Goal: Browse casually: Explore the website without a specific task or goal

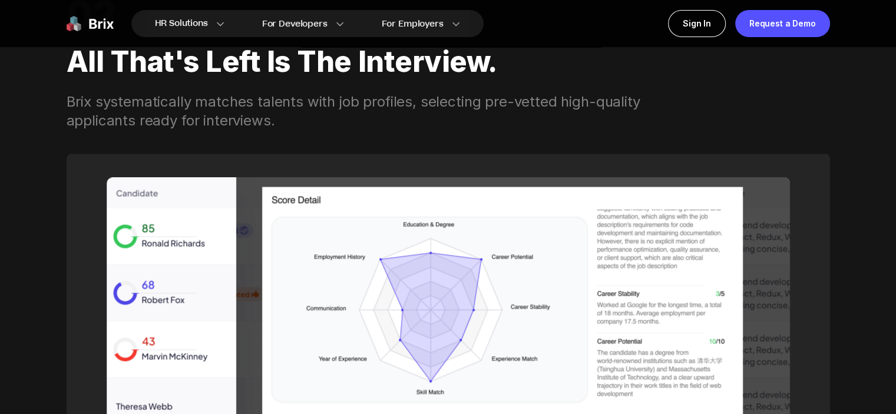
scroll to position [1590, 0]
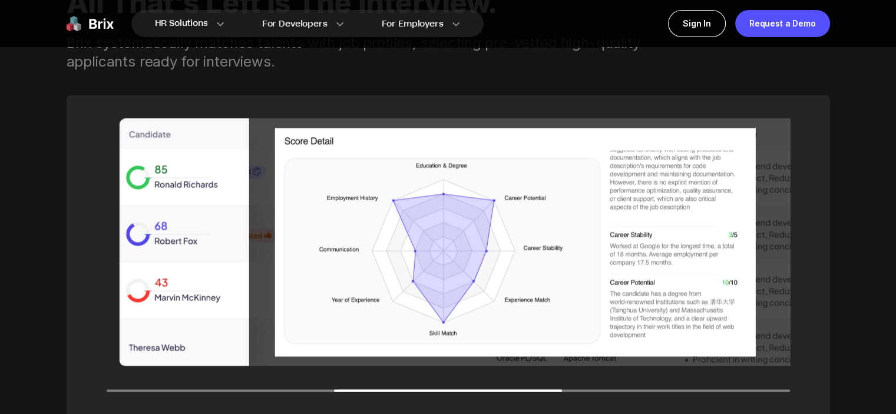
drag, startPoint x: 187, startPoint y: 294, endPoint x: 531, endPoint y: 286, distance: 344.0
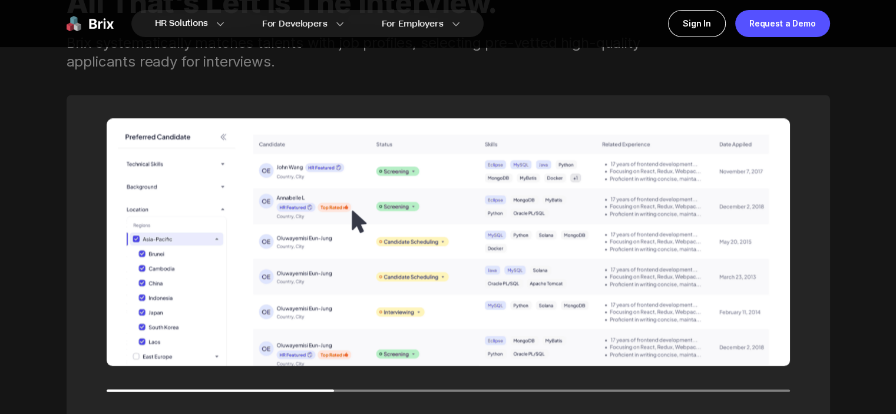
drag, startPoint x: 363, startPoint y: 253, endPoint x: 357, endPoint y: 247, distance: 8.3
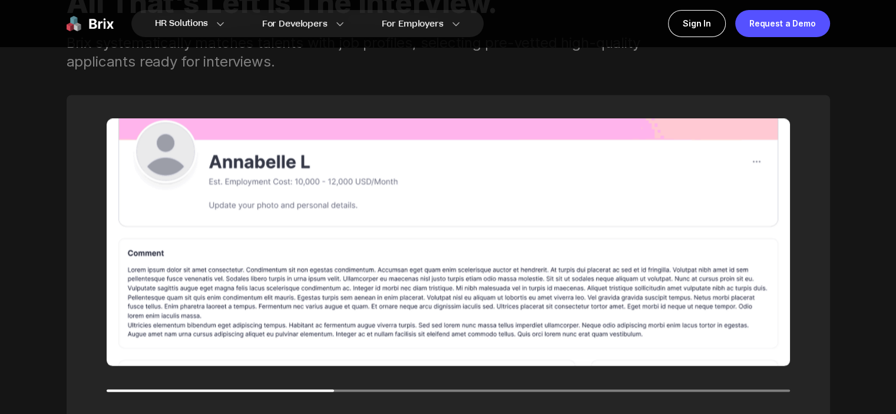
click at [357, 247] on img at bounding box center [447, 241] width 683 height 247
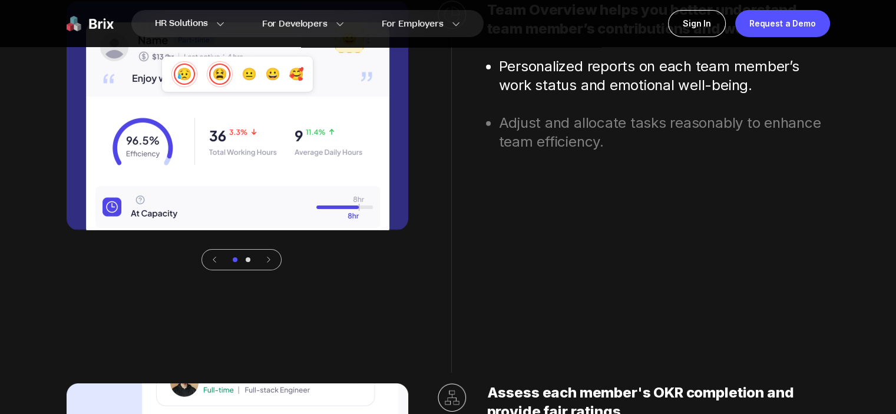
scroll to position [3601, 0]
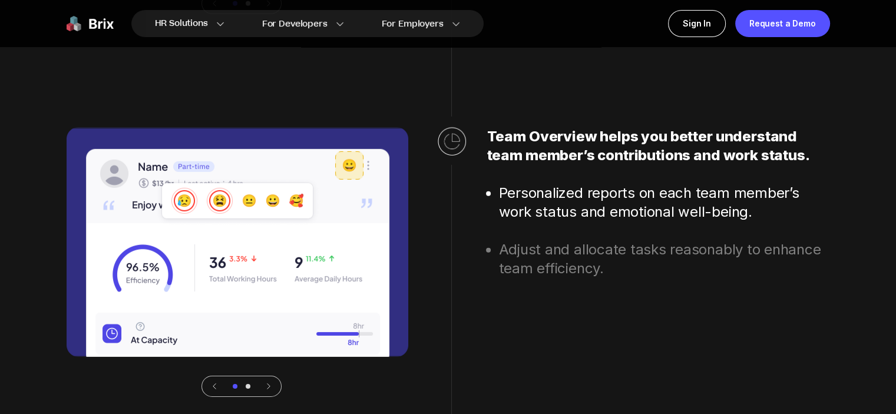
click at [269, 386] on icon at bounding box center [268, 386] width 2 height 5
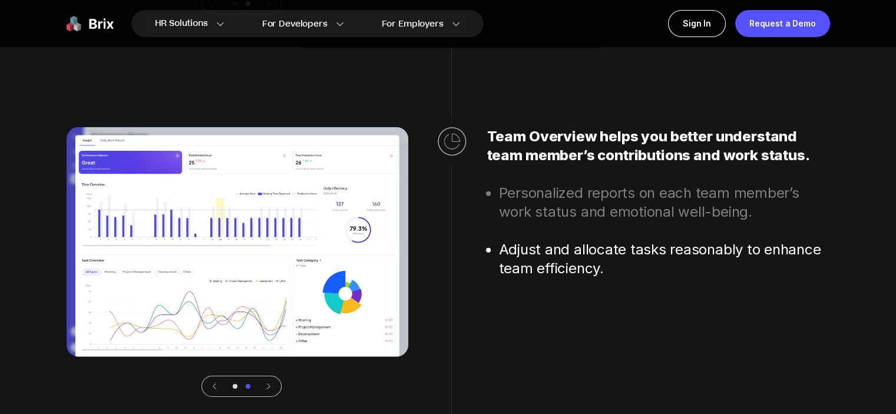
click at [219, 386] on div at bounding box center [241, 386] width 80 height 21
click at [212, 386] on icon at bounding box center [214, 386] width 8 height 8
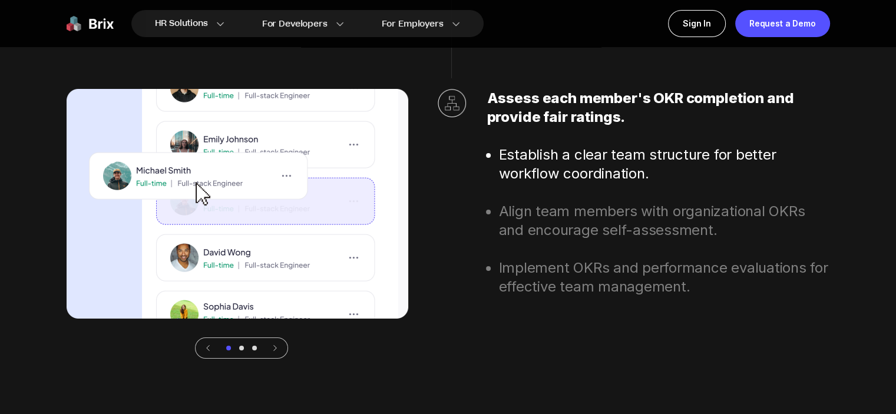
scroll to position [4013, 0]
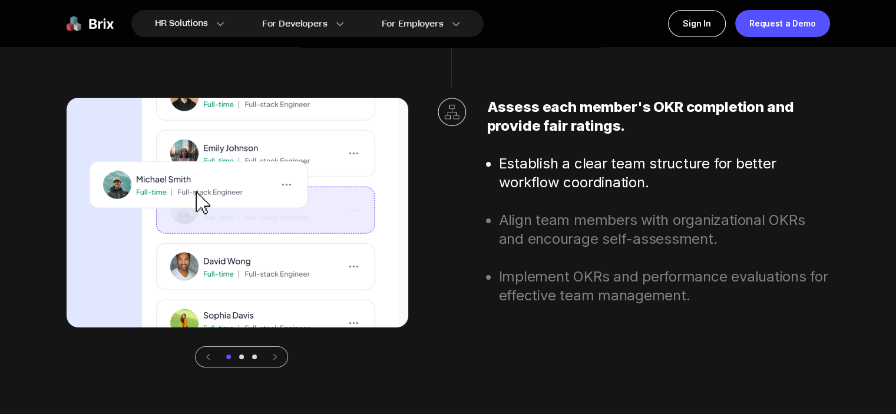
click at [274, 357] on icon at bounding box center [274, 357] width 2 height 5
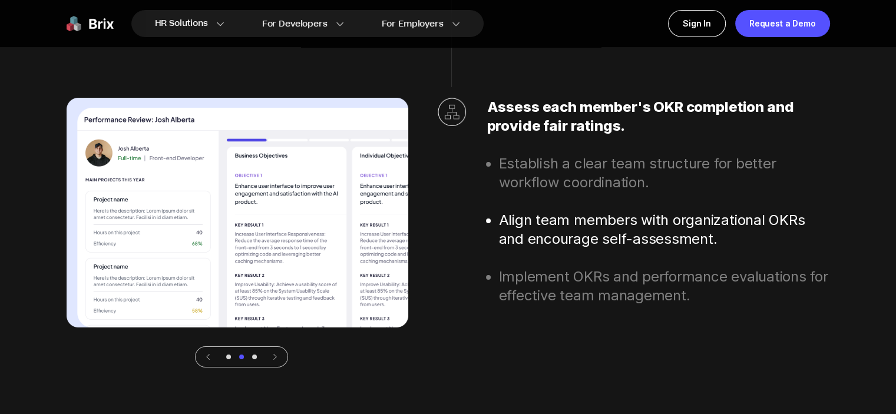
click at [274, 357] on icon at bounding box center [274, 357] width 2 height 5
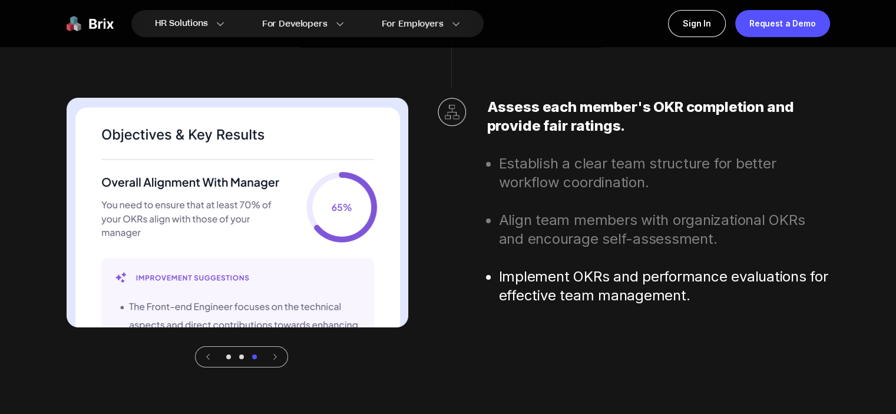
click at [274, 357] on icon at bounding box center [274, 357] width 2 height 5
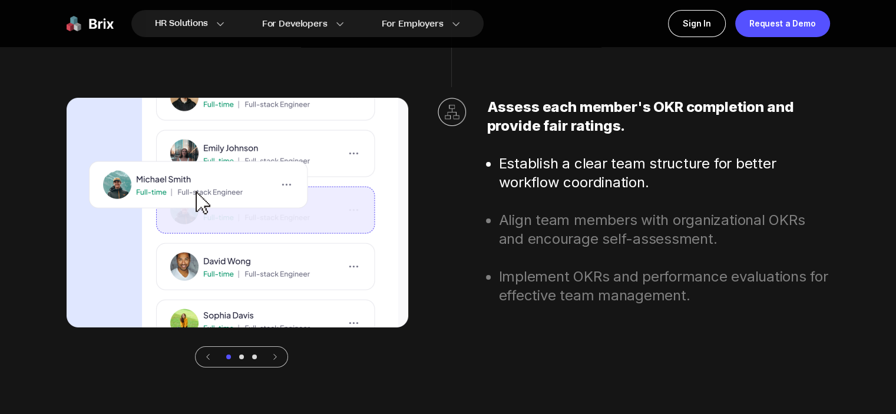
click at [274, 357] on icon at bounding box center [274, 357] width 2 height 5
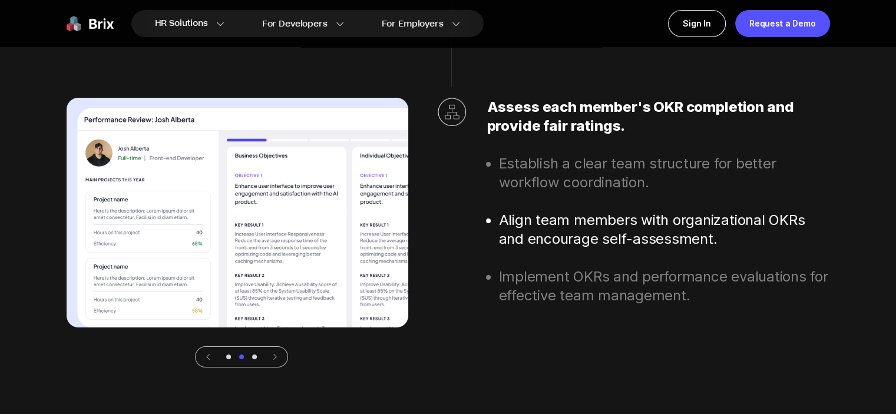
click at [274, 357] on icon at bounding box center [274, 357] width 2 height 5
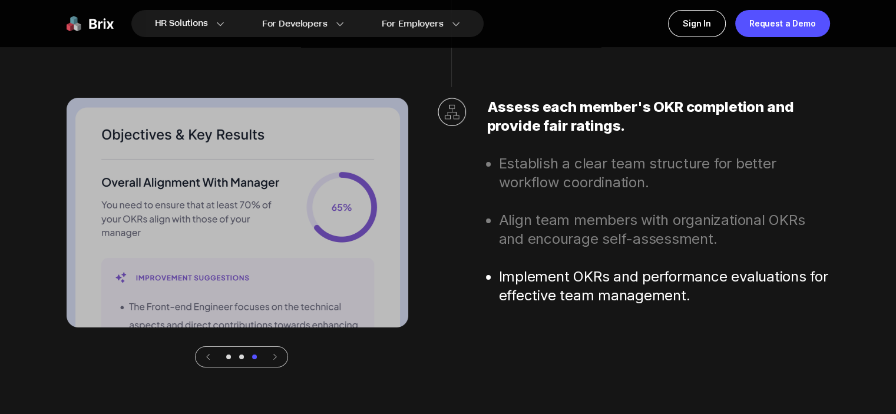
click at [274, 357] on icon at bounding box center [274, 357] width 2 height 5
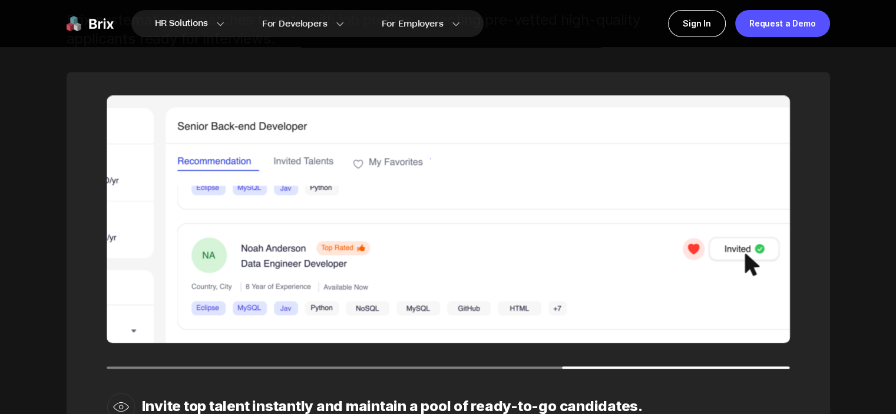
scroll to position [1658, 0]
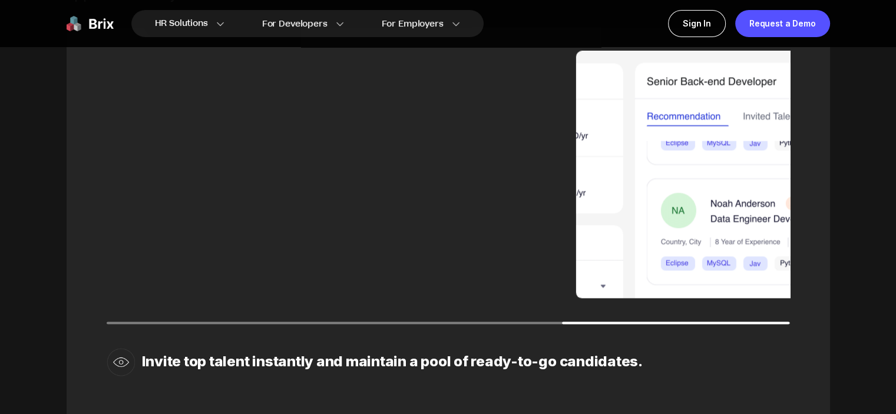
drag, startPoint x: 551, startPoint y: 228, endPoint x: 789, endPoint y: 226, distance: 237.9
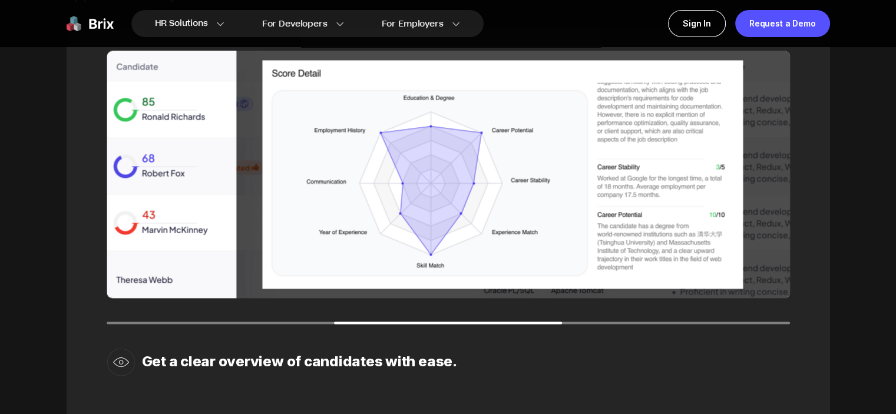
drag, startPoint x: 261, startPoint y: 206, endPoint x: 904, endPoint y: 214, distance: 643.1
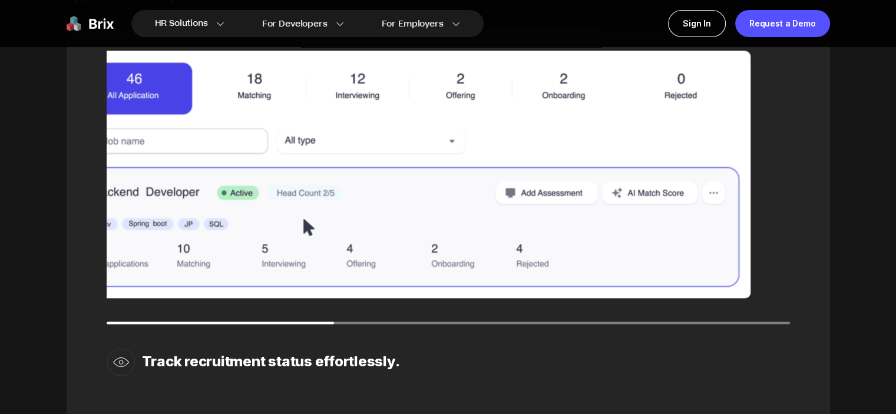
drag, startPoint x: 548, startPoint y: 214, endPoint x: 240, endPoint y: 198, distance: 308.4
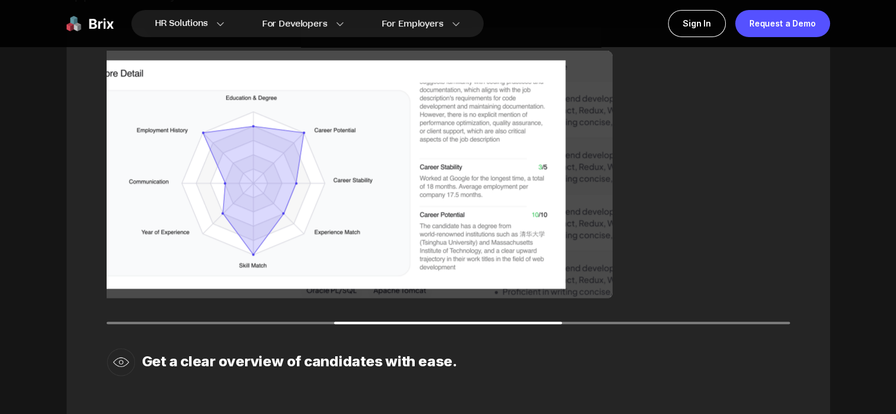
drag, startPoint x: 548, startPoint y: 190, endPoint x: 115, endPoint y: 154, distance: 433.7
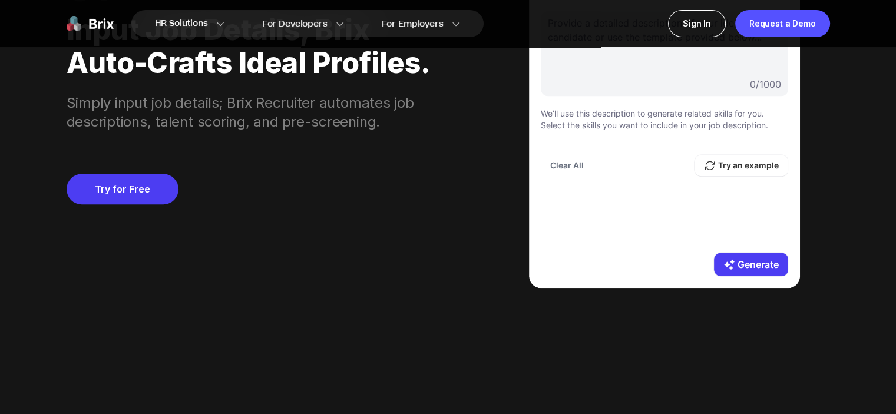
scroll to position [1010, 0]
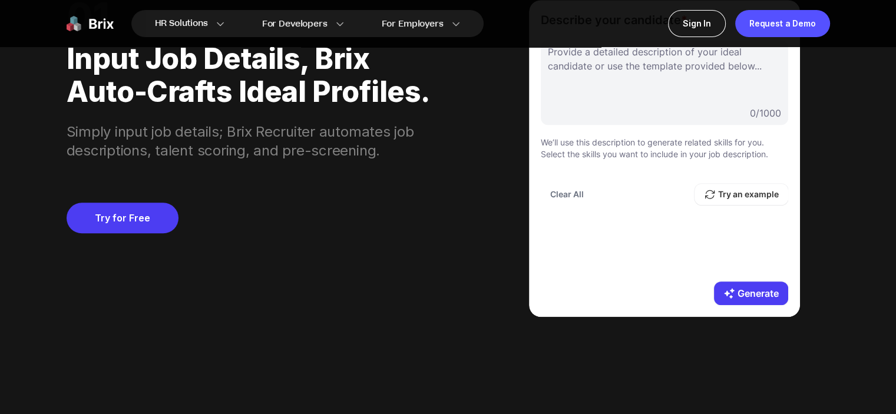
click at [634, 185] on div "Clear All Try an example" at bounding box center [664, 194] width 247 height 21
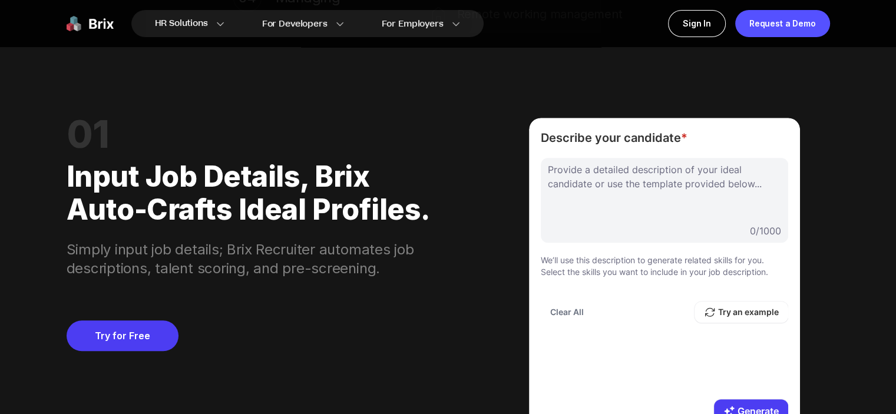
scroll to position [951, 0]
